Goal: Task Accomplishment & Management: Manage account settings

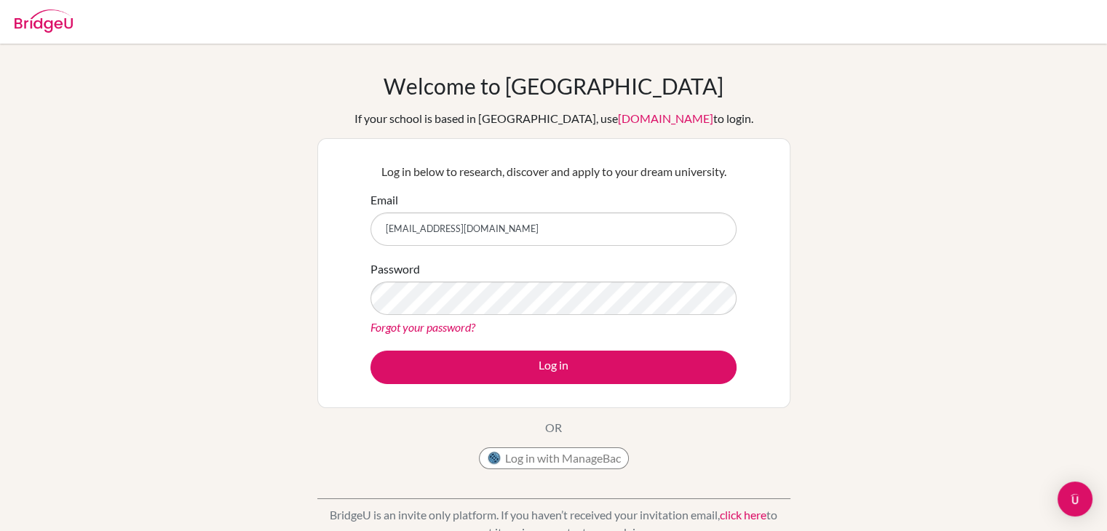
click at [610, 224] on input "[EMAIL_ADDRESS][DOMAIN_NAME]" at bounding box center [553, 228] width 366 height 33
type input "n"
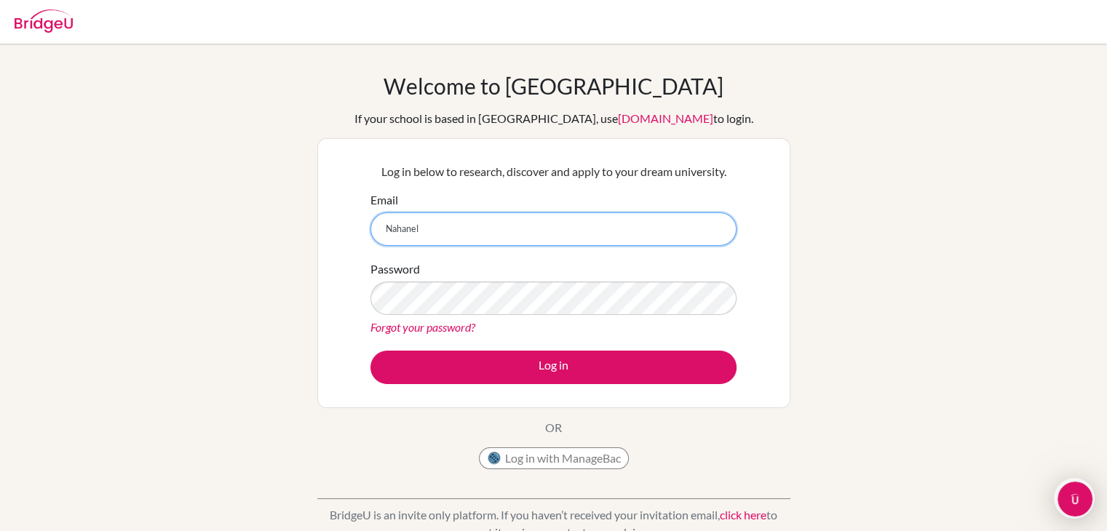
click at [482, 224] on input "Nahanel" at bounding box center [553, 228] width 366 height 33
type input "Nathanel365@gmail.com"
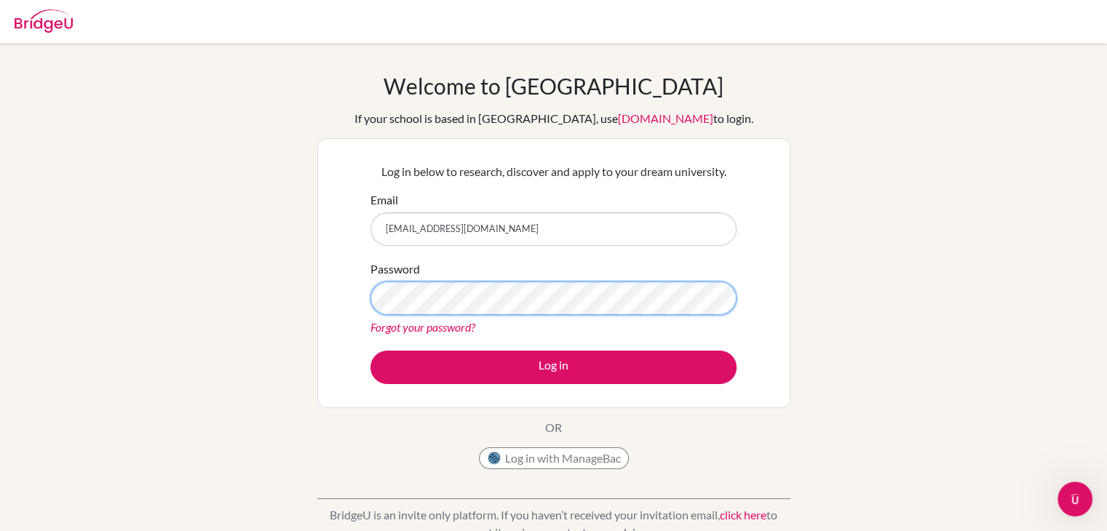
click at [370, 351] on button "Log in" at bounding box center [553, 367] width 366 height 33
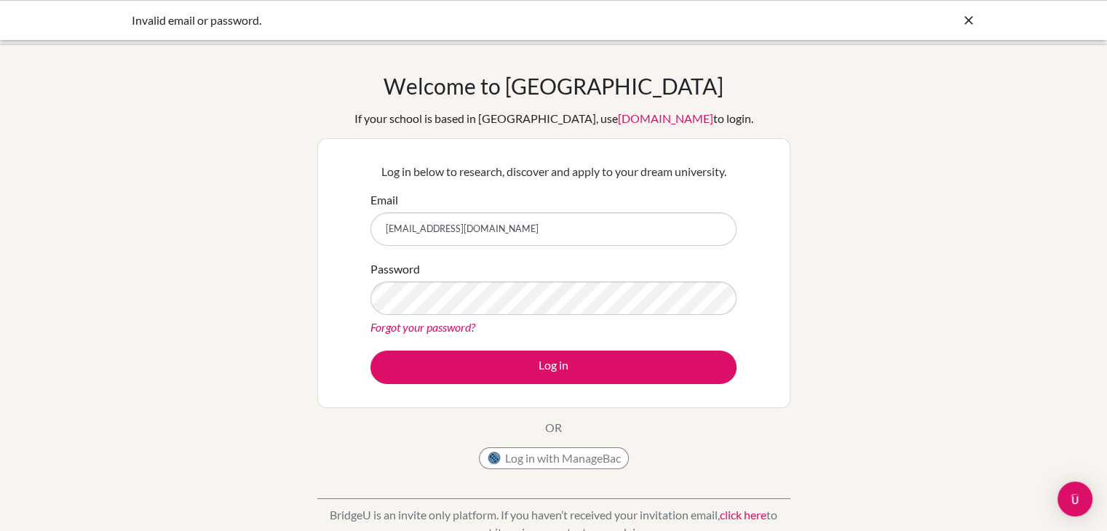
click at [430, 330] on link "Forgot your password?" at bounding box center [422, 327] width 105 height 14
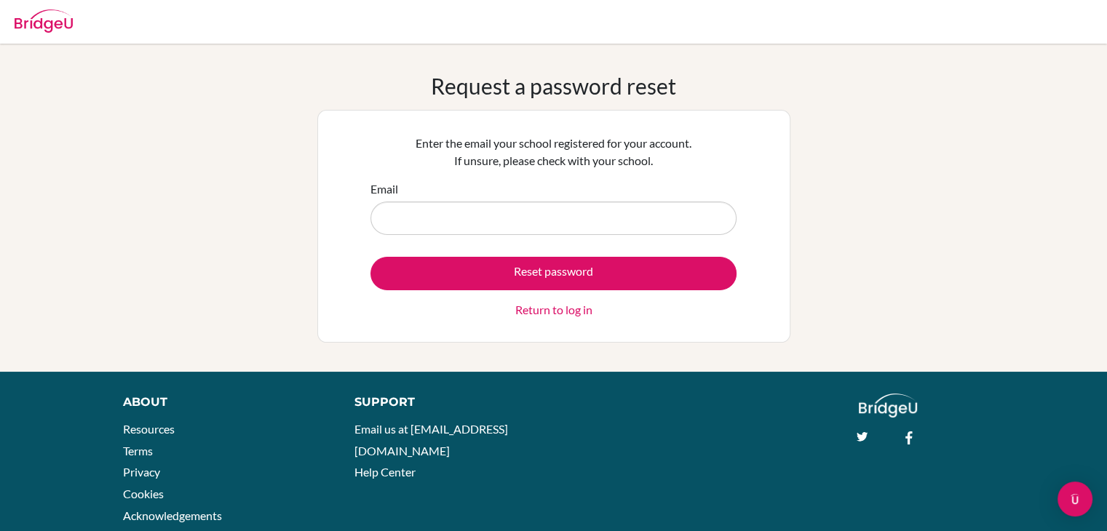
type input "n"
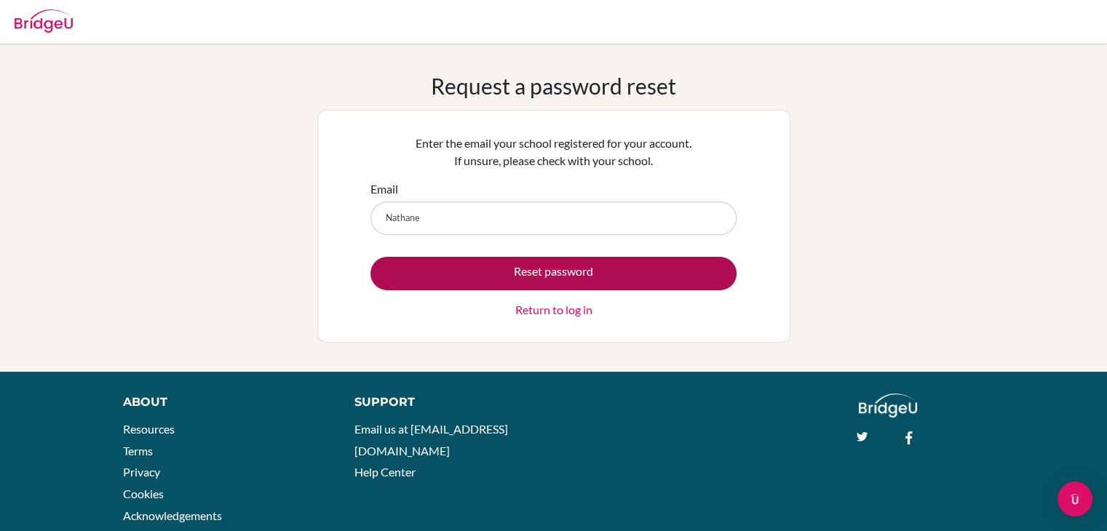
type input "[EMAIL_ADDRESS][DOMAIN_NAME]"
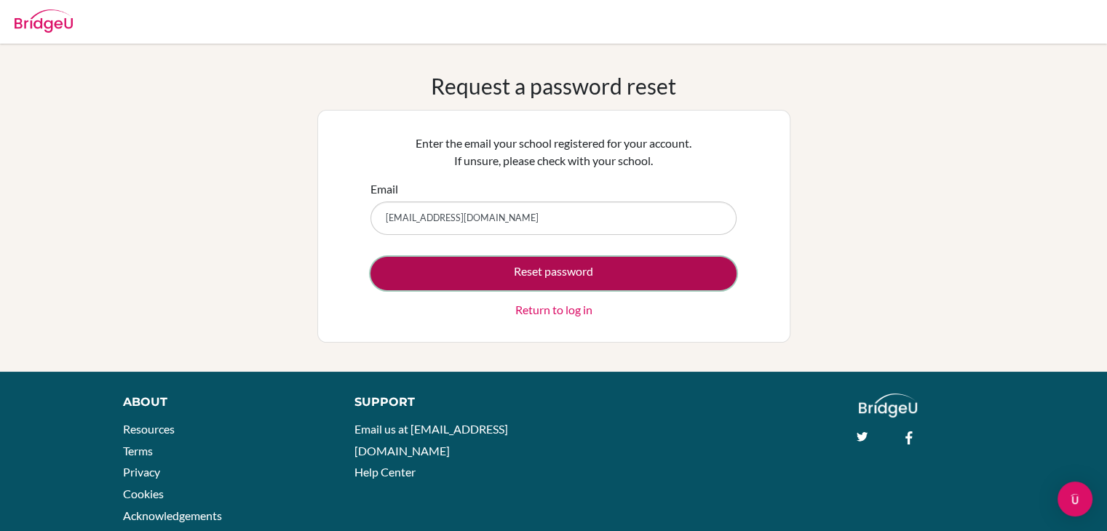
click at [538, 263] on button "Reset password" at bounding box center [553, 273] width 366 height 33
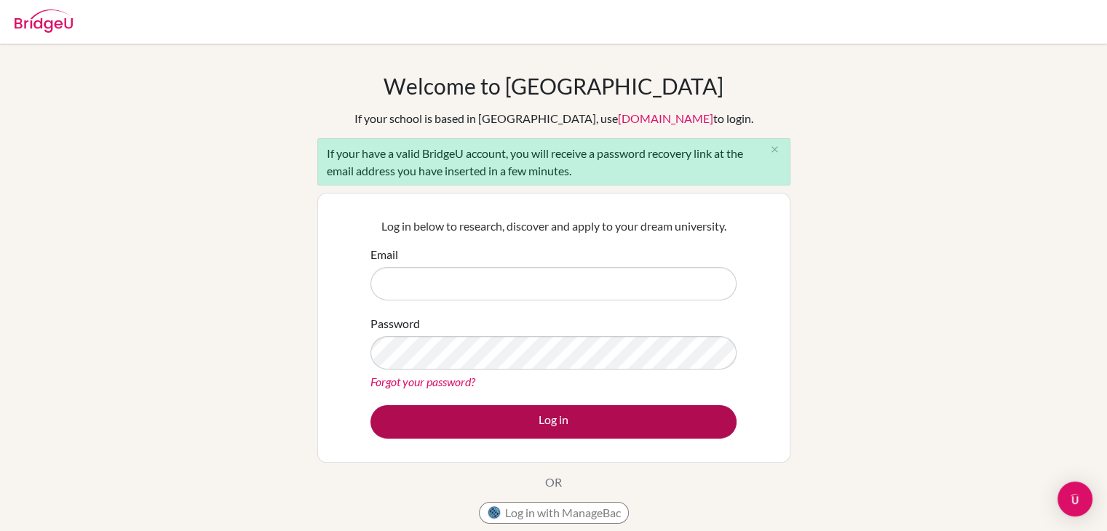
type input "[EMAIL_ADDRESS][DOMAIN_NAME]"
click at [468, 419] on button "Log in" at bounding box center [553, 421] width 366 height 33
